Goal: Transaction & Acquisition: Purchase product/service

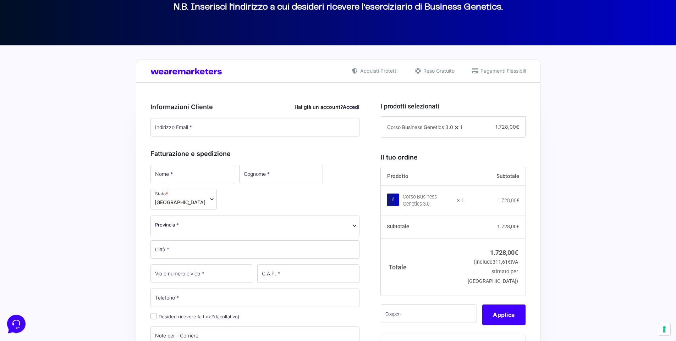
scroll to position [140, 0]
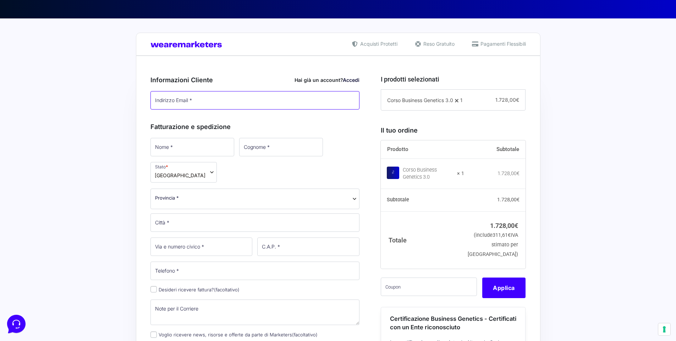
type input "[EMAIL_ADDRESS][DOMAIN_NAME]"
click at [402, 296] on input "text" at bounding box center [429, 287] width 96 height 18
paste input "CLIPRO200BG"
type input "CLIPRO200BG"
click at [492, 298] on button "Applica" at bounding box center [503, 288] width 43 height 21
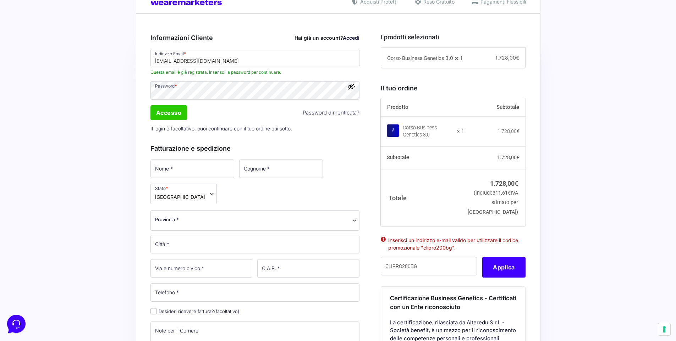
scroll to position [194, 0]
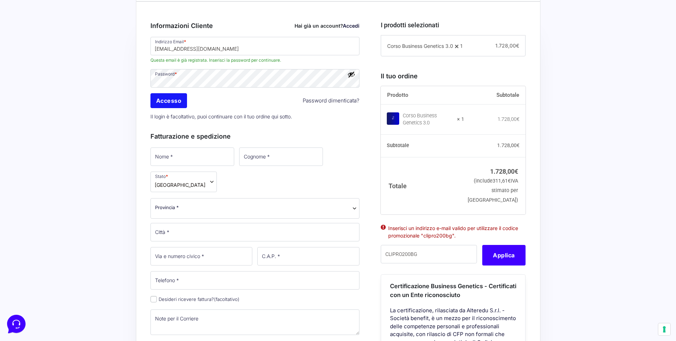
click at [156, 101] on input "Accesso" at bounding box center [168, 100] width 37 height 15
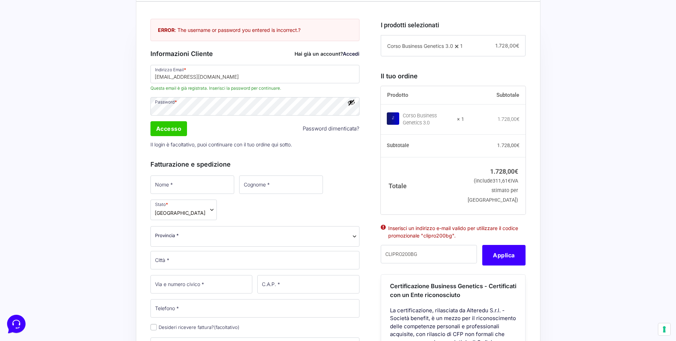
click at [352, 101] on button "Mostra password" at bounding box center [351, 103] width 8 height 8
click at [172, 125] on input "Accesso" at bounding box center [168, 128] width 37 height 15
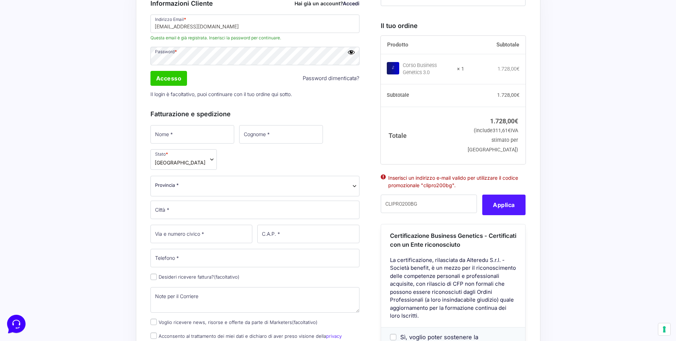
click at [506, 215] on button "Applica" at bounding box center [503, 205] width 43 height 21
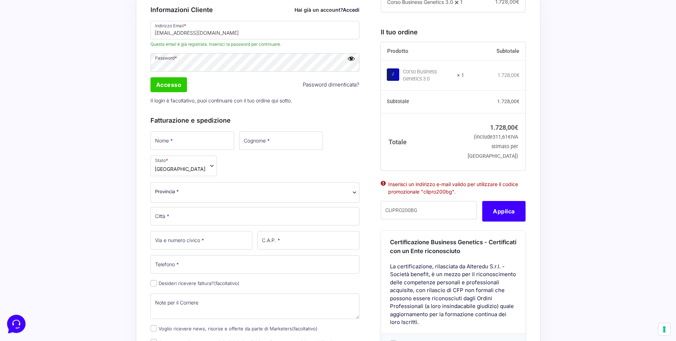
scroll to position [0, 0]
